Goal: Task Accomplishment & Management: Complete application form

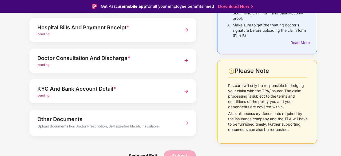
scroll to position [39, 0]
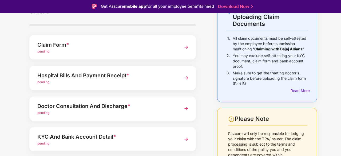
click at [47, 49] on div "pending" at bounding box center [106, 51] width 138 height 5
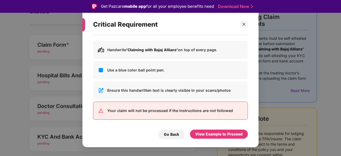
scroll to position [13, 0]
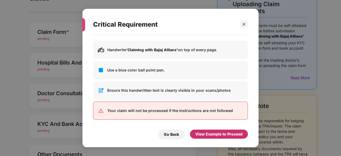
click at [223, 135] on div "View Example to Proceed" at bounding box center [218, 134] width 47 height 6
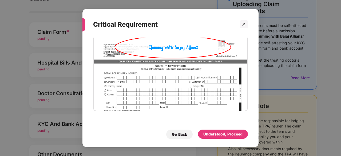
scroll to position [0, 0]
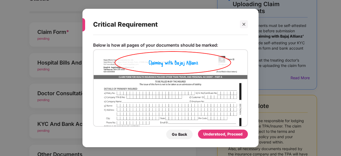
click at [234, 139] on div "Understood, Proceed" at bounding box center [223, 135] width 50 height 10
click at [234, 135] on div "Understood, Proceed" at bounding box center [222, 134] width 39 height 6
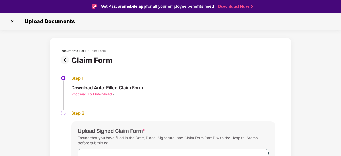
click at [14, 21] on img at bounding box center [12, 21] width 9 height 9
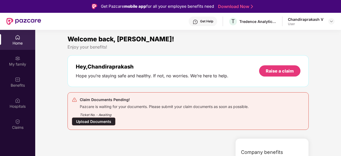
click at [104, 84] on div "Hey, [PERSON_NAME] Hope you’re staying safe and healthy. If not, no worries. We…" at bounding box center [188, 71] width 241 height 32
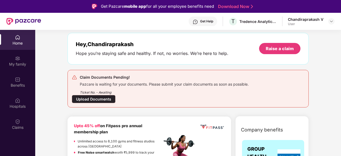
scroll to position [26, 0]
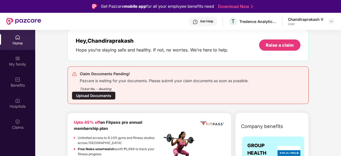
click at [102, 93] on div "Upload Documents" at bounding box center [94, 96] width 44 height 8
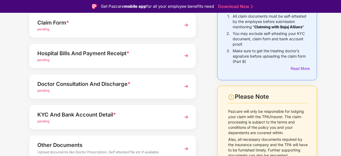
scroll to position [62, 0]
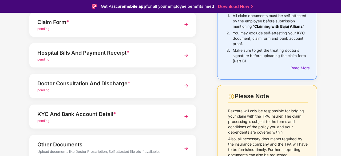
click at [104, 114] on div "KYC And Bank Account Detail *" at bounding box center [106, 114] width 138 height 9
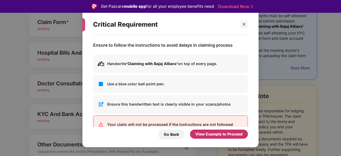
click at [228, 135] on div "View Example to Proceed" at bounding box center [218, 134] width 47 height 6
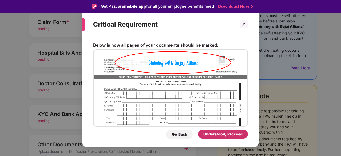
click at [228, 135] on div "Understood, Proceed" at bounding box center [222, 134] width 39 height 6
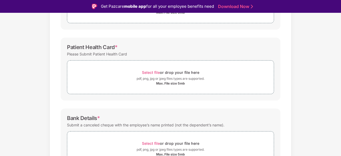
scroll to position [162, 0]
